Goal: Complete application form

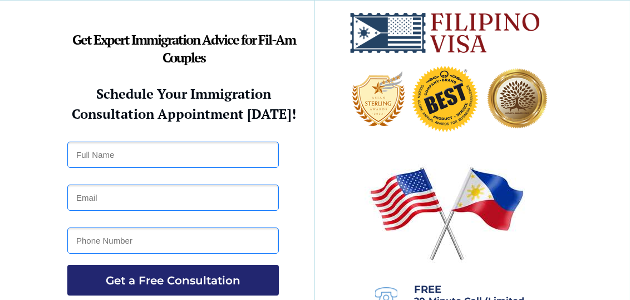
click at [155, 156] on input "text" at bounding box center [173, 154] width 212 height 26
type input "victor castillo cogal"
type input "cogalvic2018@gmail.com"
type input "09171385890"
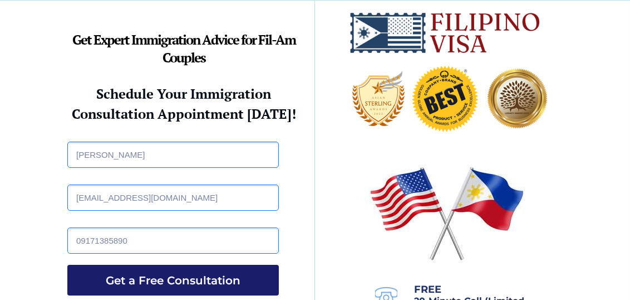
click at [184, 279] on span "Get a Free Consultation" at bounding box center [173, 279] width 212 height 13
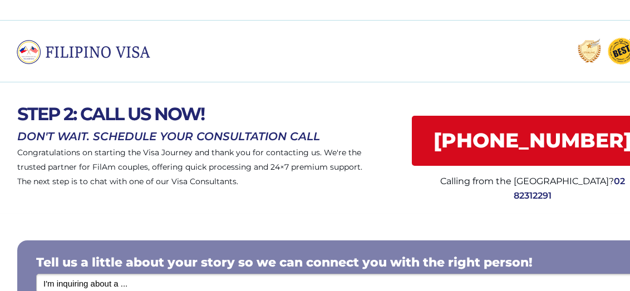
click at [514, 23] on div at bounding box center [344, 51] width 689 height 62
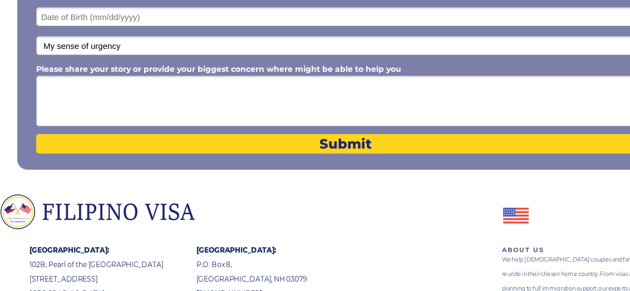
scroll to position [328, 0]
